Goal: Task Accomplishment & Management: Use online tool/utility

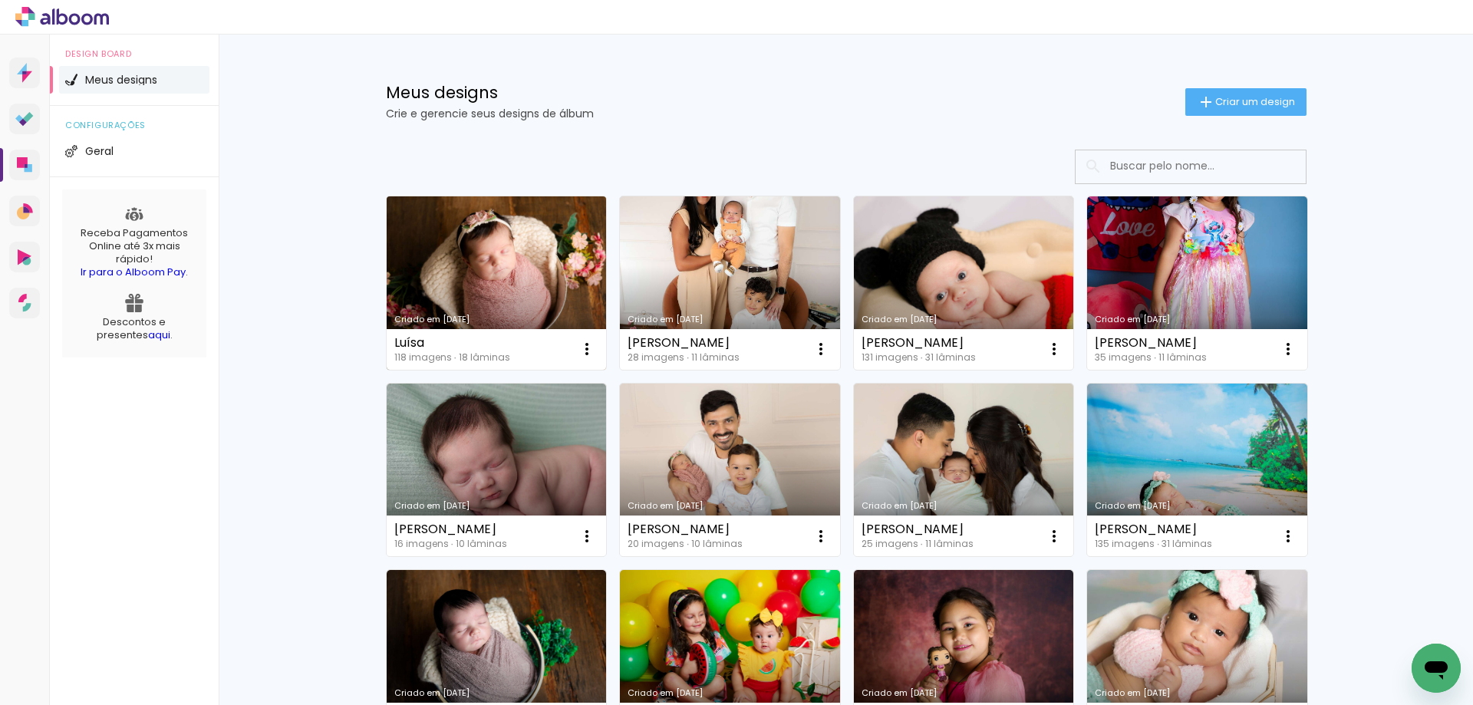
click at [536, 259] on link "Criado em [DATE]" at bounding box center [497, 282] width 220 height 173
